Goal: Transaction & Acquisition: Purchase product/service

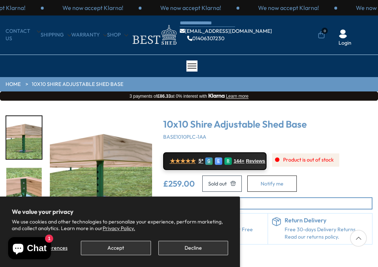
click at [209, 245] on button "Decline" at bounding box center [193, 248] width 70 height 14
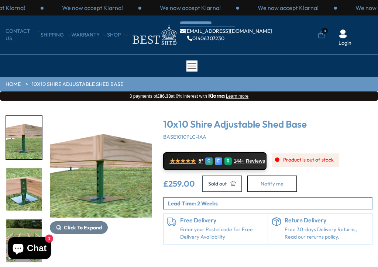
click at [118, 30] on nav "CONTACT US Shipping Warranty Shop info@bestshed.co.uk 01406307230 0 Login" at bounding box center [189, 35] width 367 height 24
click at [121, 33] on link "Shop" at bounding box center [117, 34] width 21 height 7
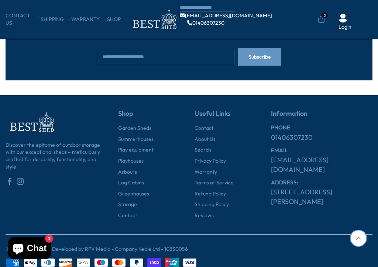
scroll to position [771, 0]
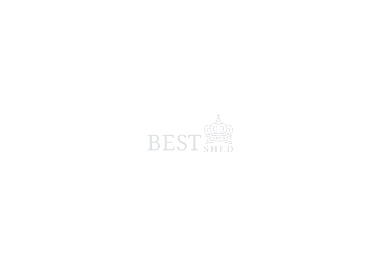
click at [351, 107] on span at bounding box center [189, 133] width 378 height 267
